Goal: Check status: Check status

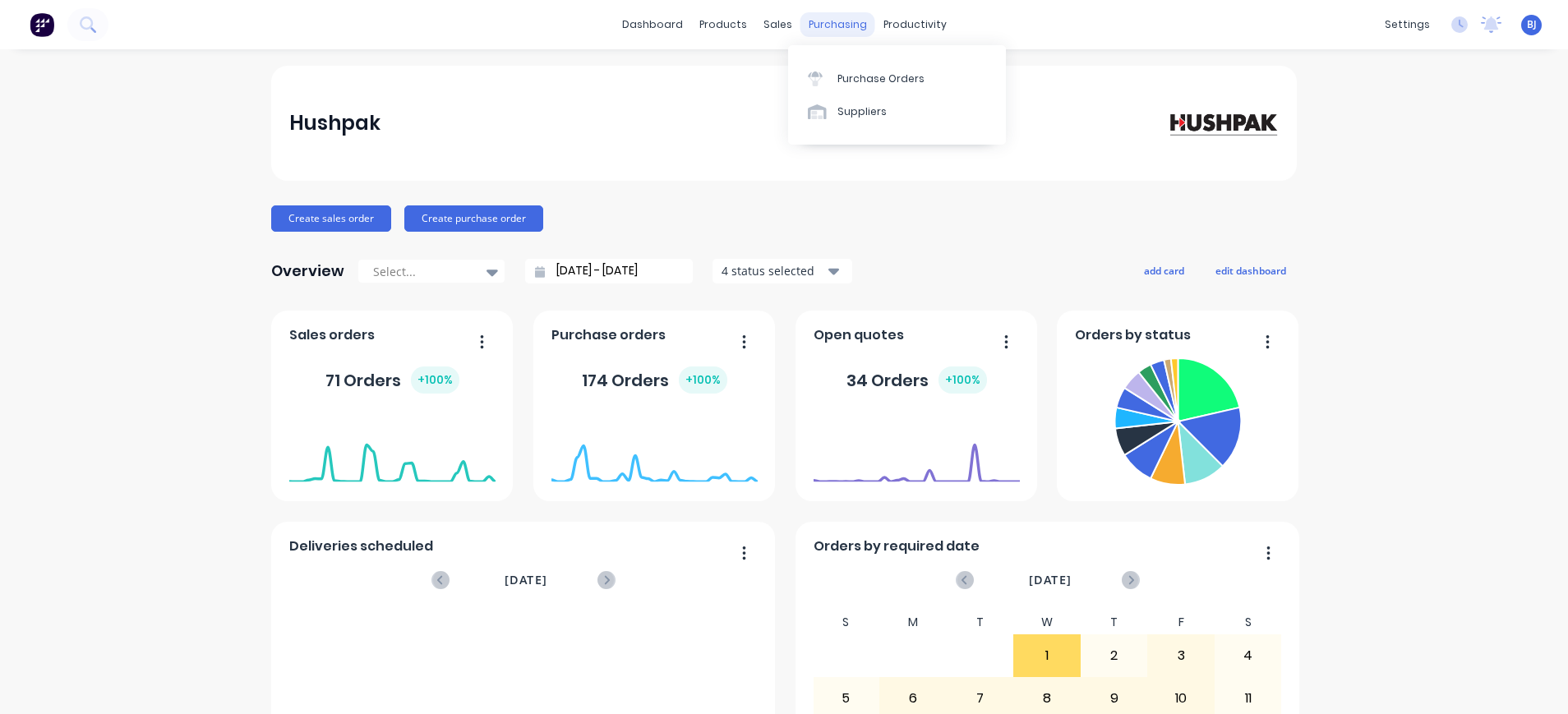
click at [832, 22] on div "purchasing" at bounding box center [837, 24] width 75 height 24
click at [845, 70] on link "Purchase Orders" at bounding box center [897, 77] width 218 height 33
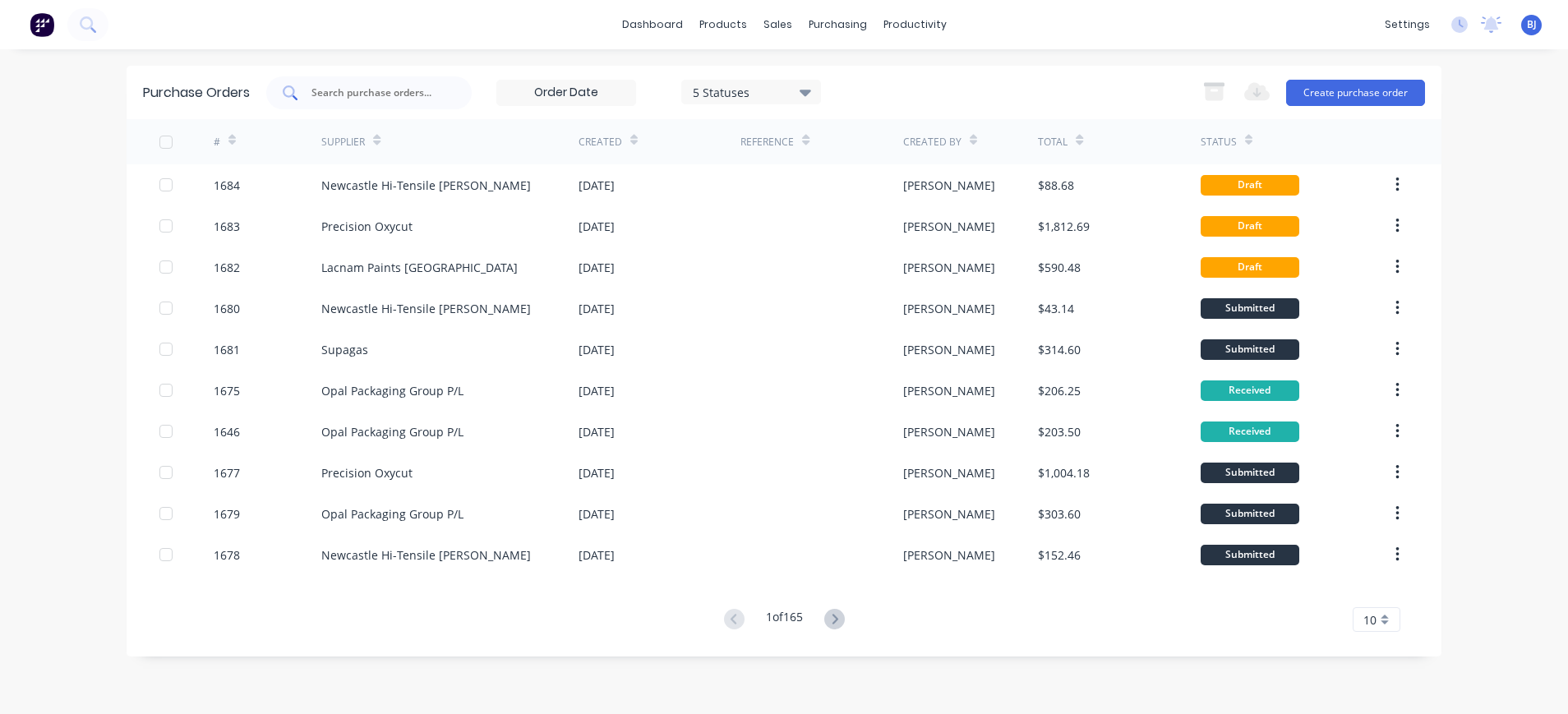
click at [392, 92] on input "text" at bounding box center [378, 93] width 137 height 16
type input "opal"
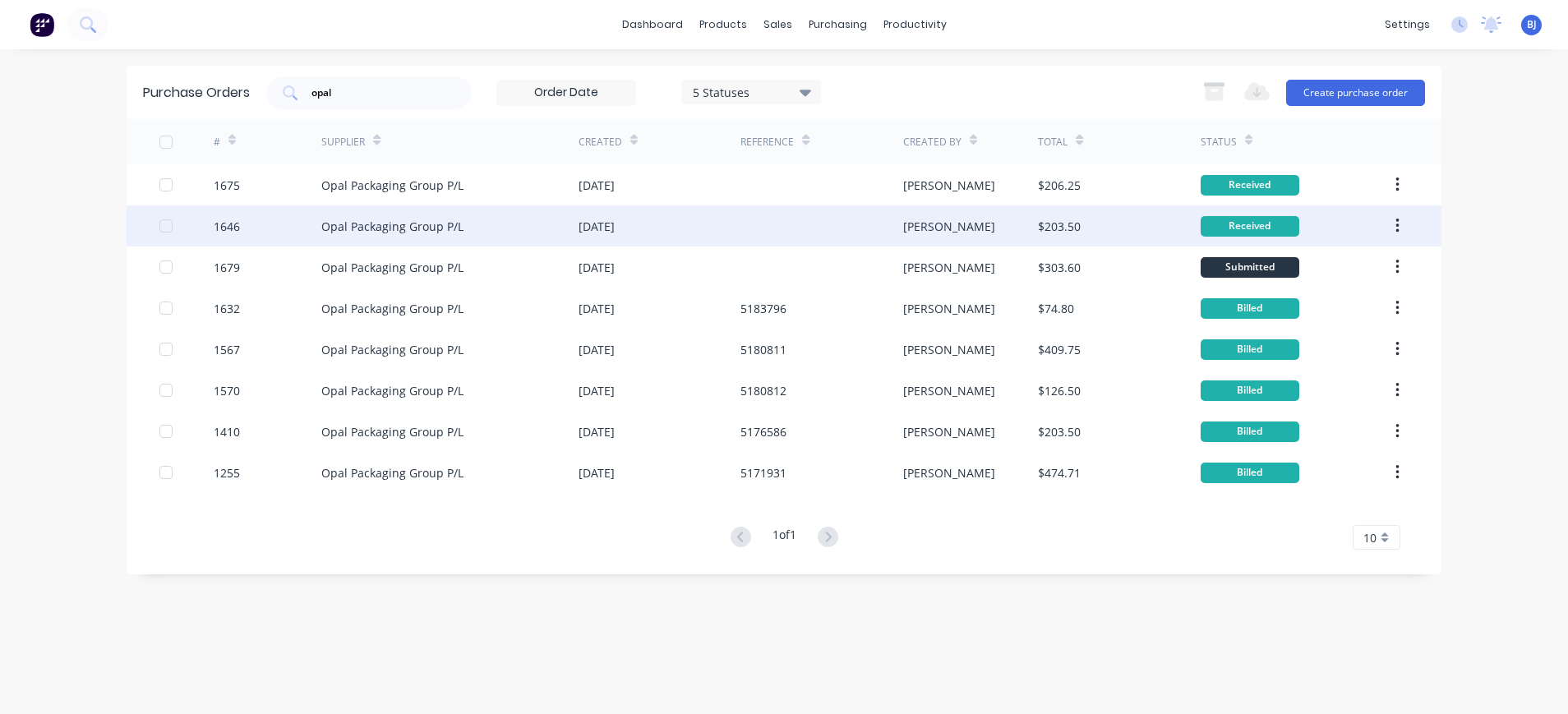
click at [421, 228] on div "Opal Packaging Group P/L" at bounding box center [392, 226] width 142 height 17
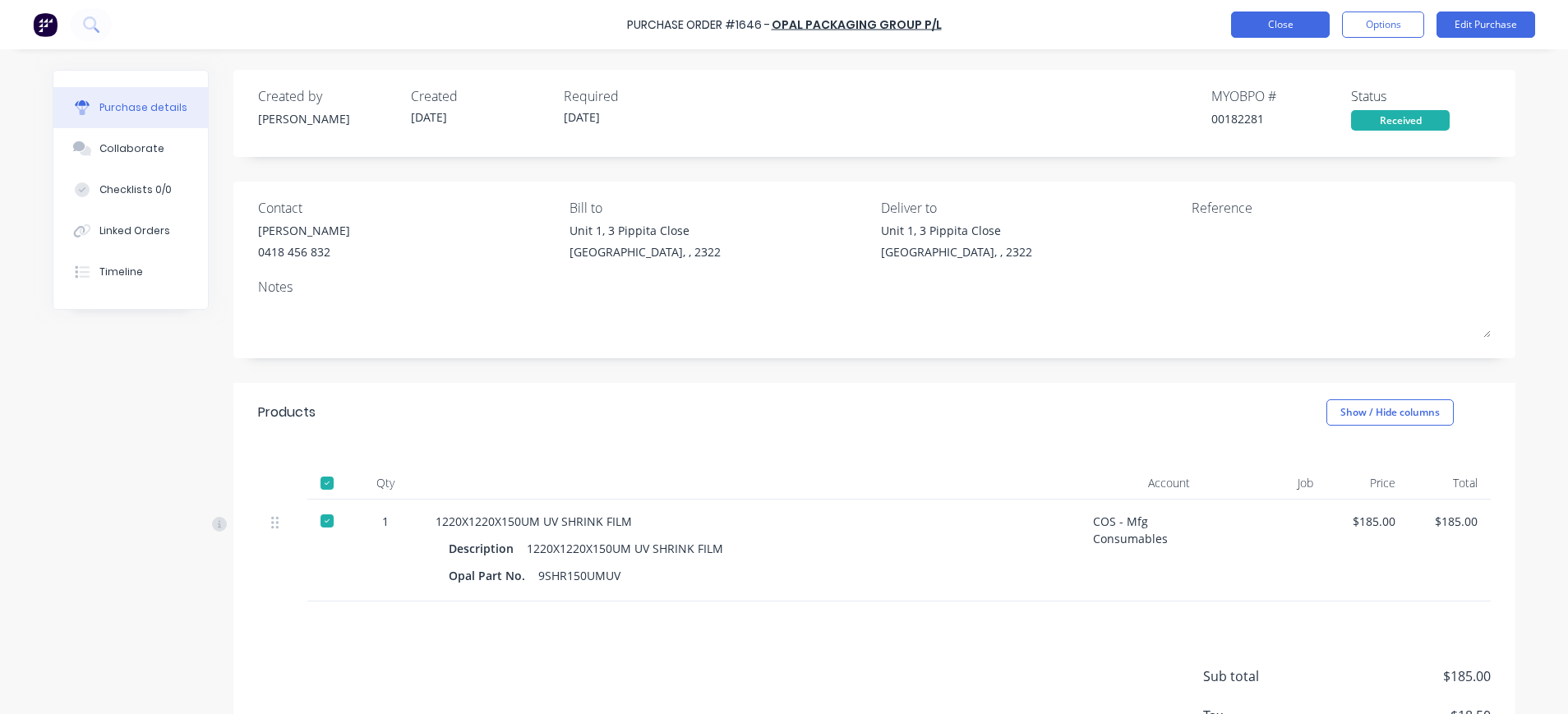
click at [1292, 28] on button "Close" at bounding box center [1280, 24] width 99 height 26
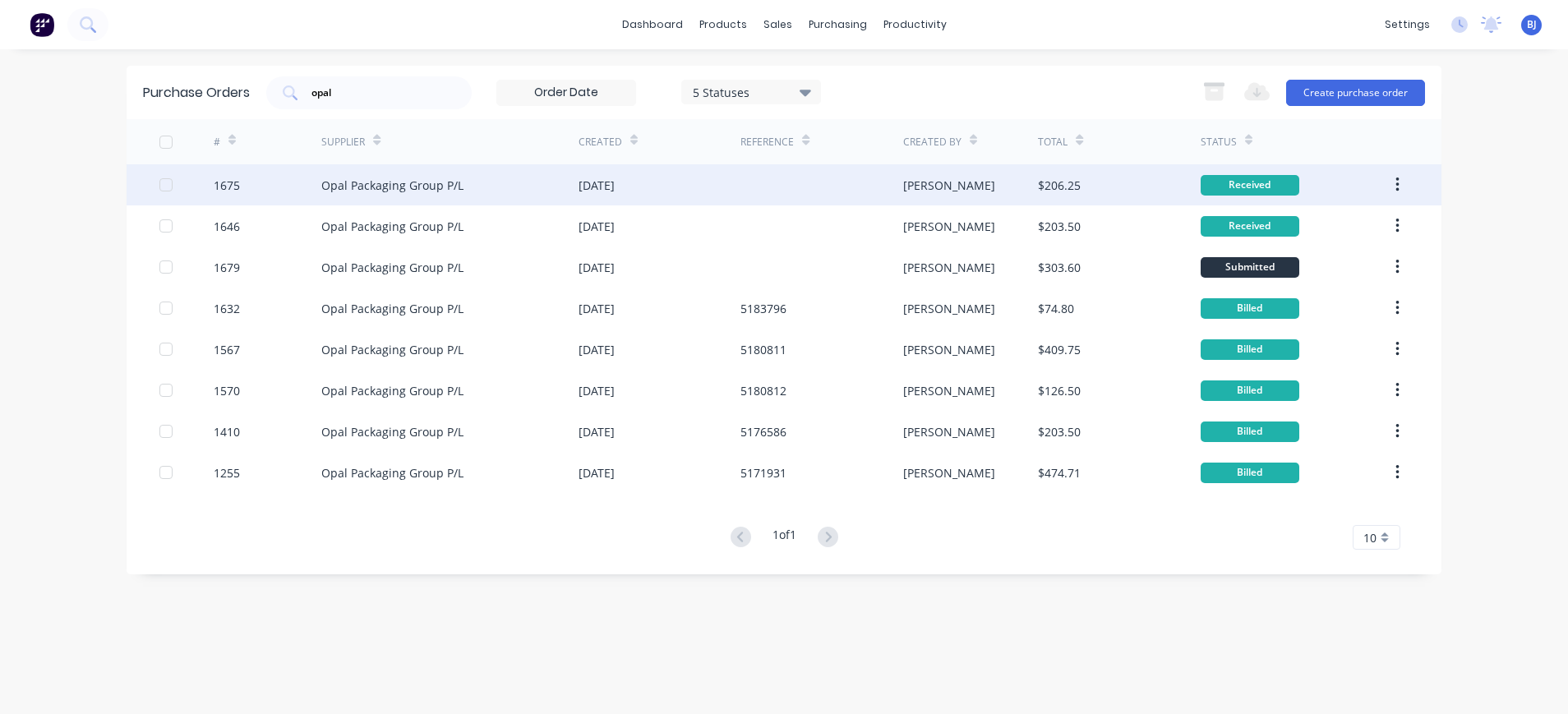
click at [439, 183] on div "Opal Packaging Group P/L" at bounding box center [392, 185] width 142 height 17
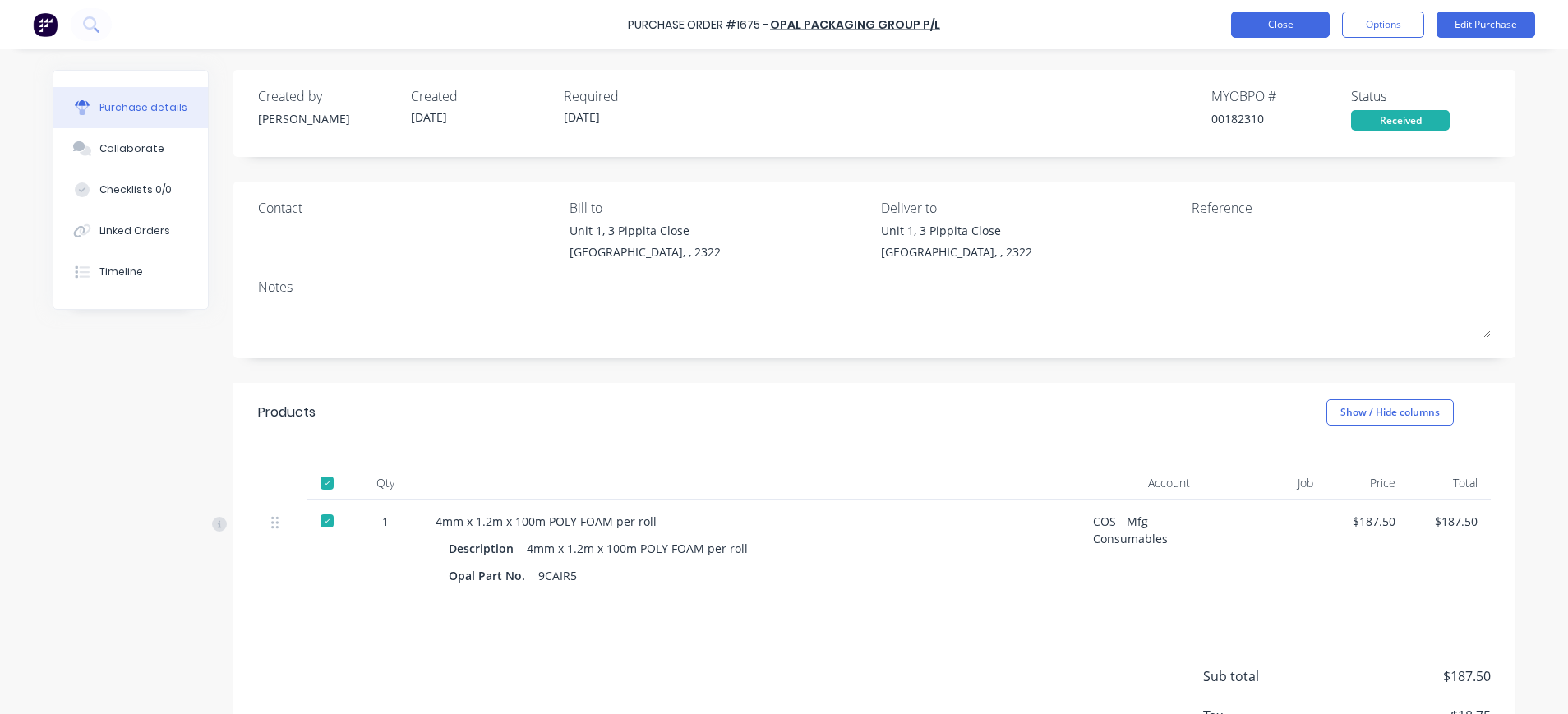
click at [1287, 16] on button "Close" at bounding box center [1280, 24] width 99 height 26
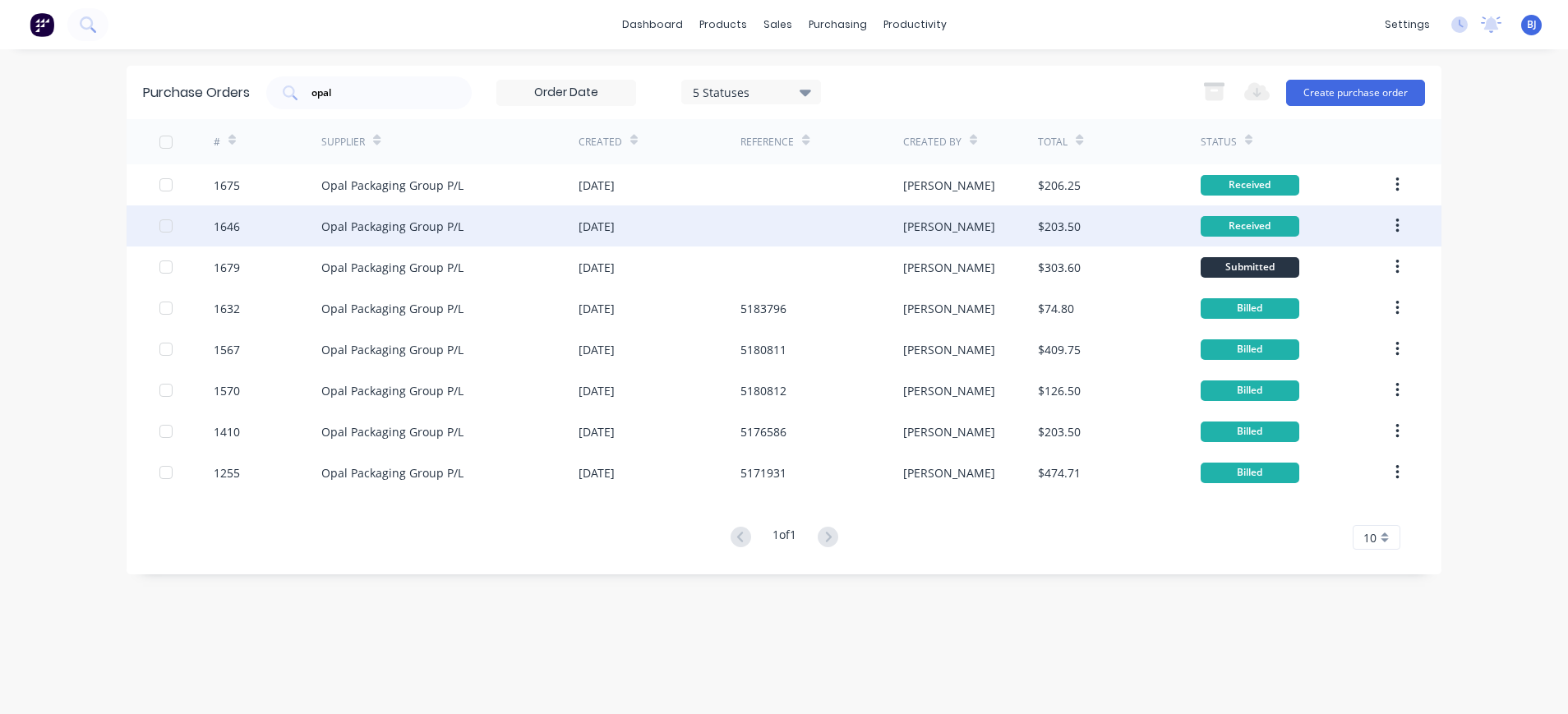
click at [351, 222] on div "Opal Packaging Group P/L" at bounding box center [392, 226] width 142 height 17
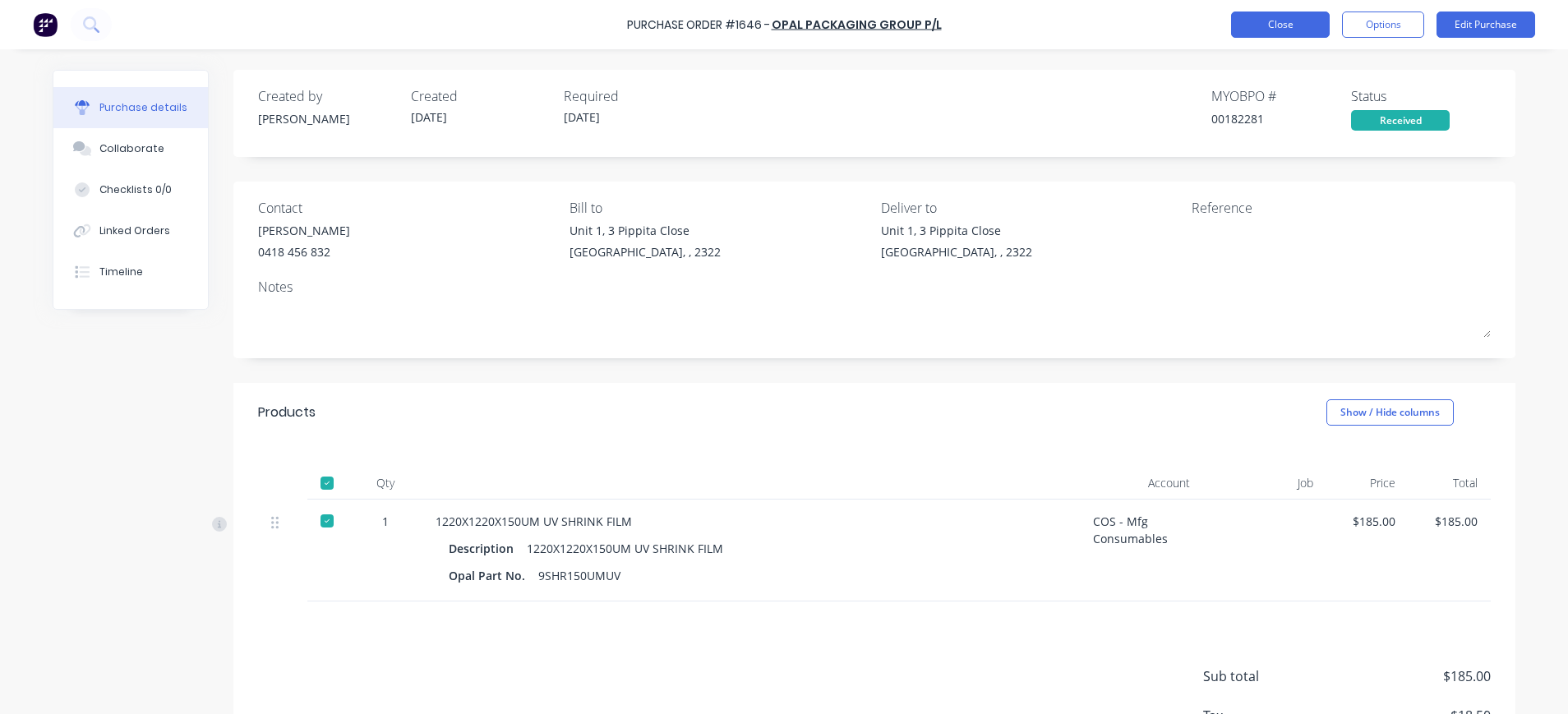
click at [1283, 28] on button "Close" at bounding box center [1280, 24] width 99 height 26
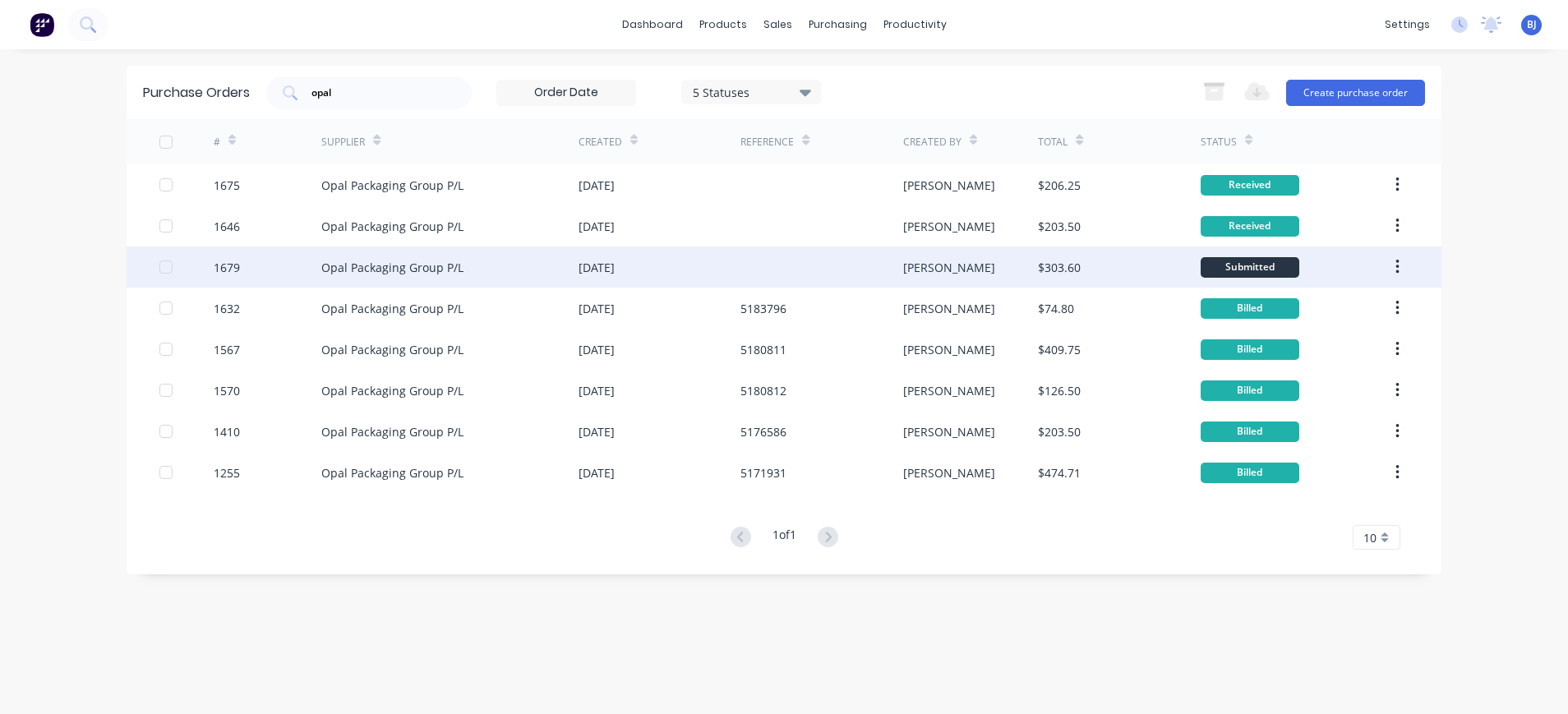
click at [615, 261] on div "[DATE]" at bounding box center [597, 267] width 36 height 17
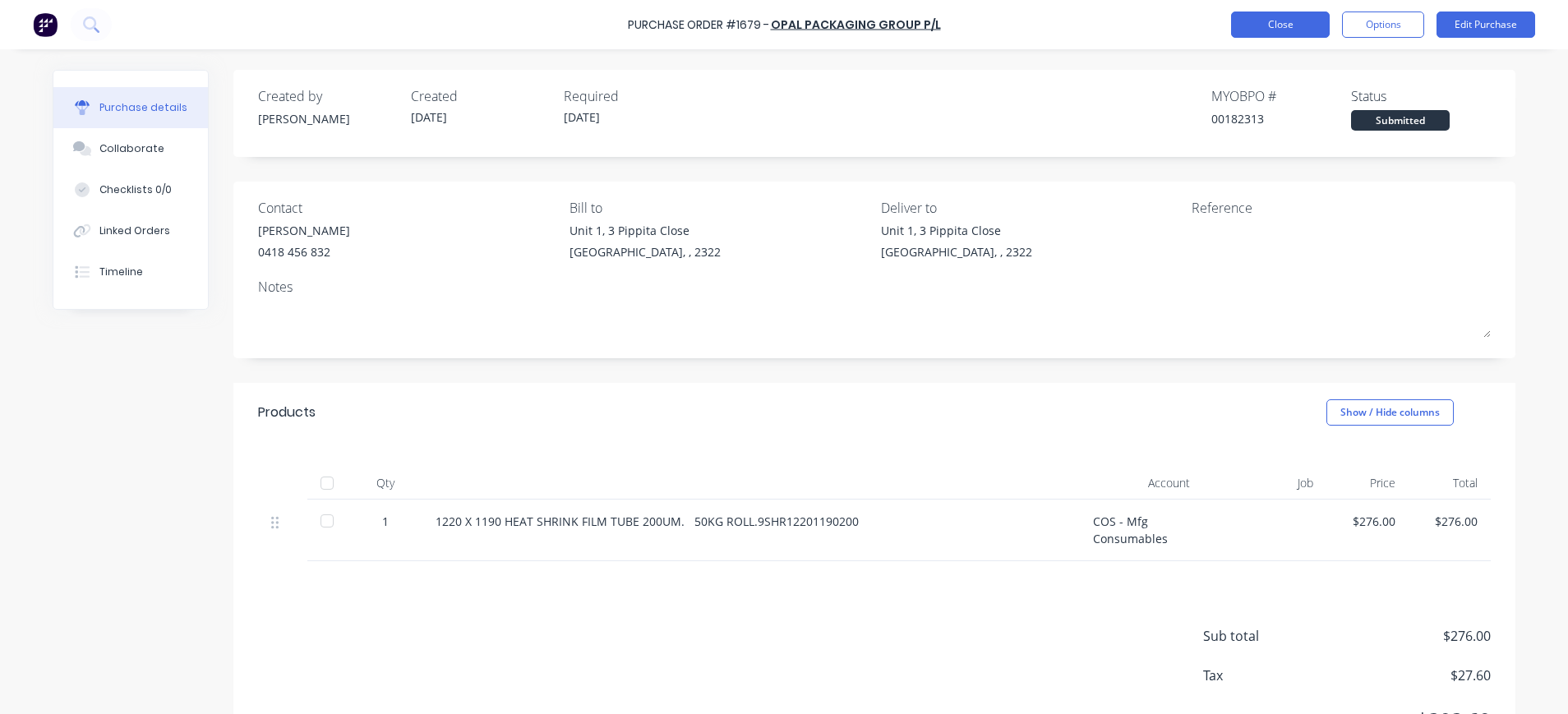
click at [1256, 29] on button "Close" at bounding box center [1280, 24] width 99 height 26
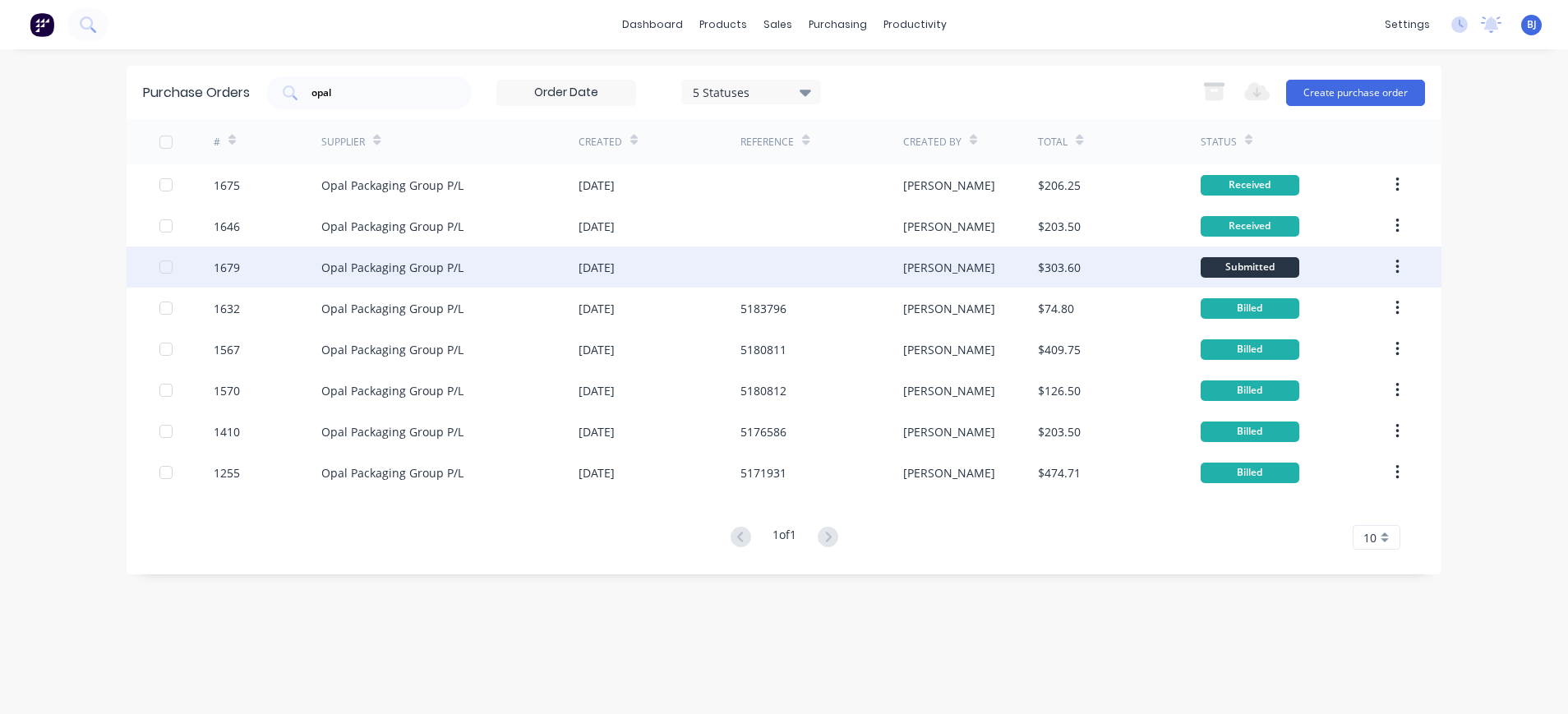
click at [615, 270] on div "[DATE]" at bounding box center [597, 267] width 36 height 17
